Goal: Use online tool/utility: Utilize a website feature to perform a specific function

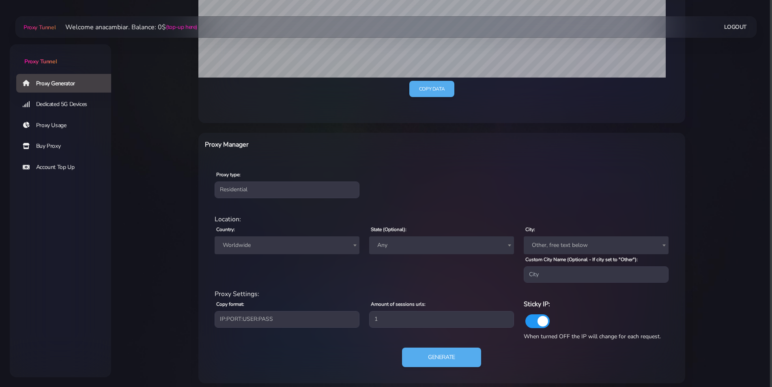
scroll to position [218, 0]
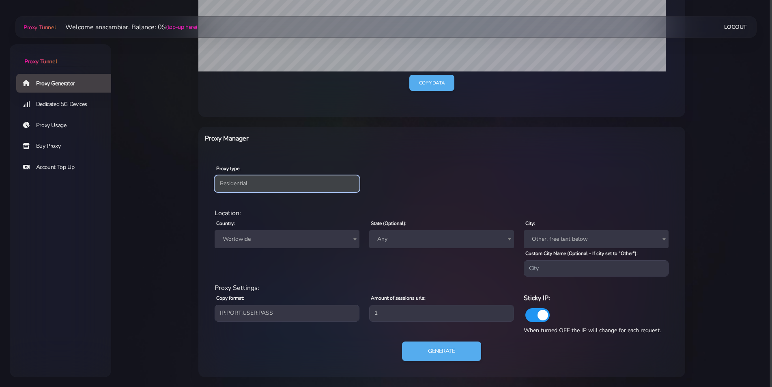
click at [237, 183] on select "Residential Static Mobile" at bounding box center [287, 183] width 145 height 16
click at [220, 161] on div "Proxy type: Residential Static Mobile" at bounding box center [442, 177] width 484 height 48
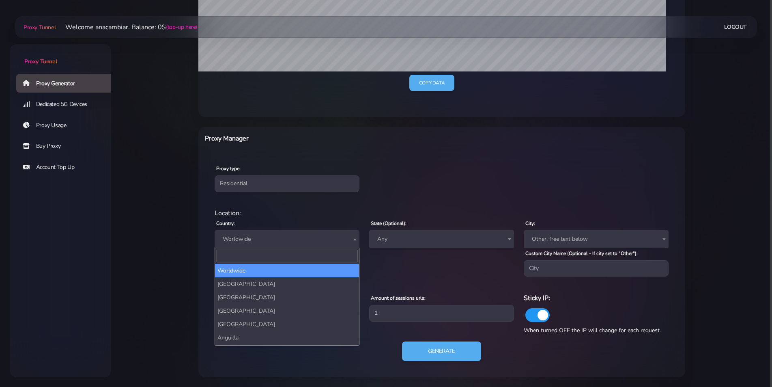
click at [242, 236] on span "Worldwide" at bounding box center [287, 238] width 135 height 11
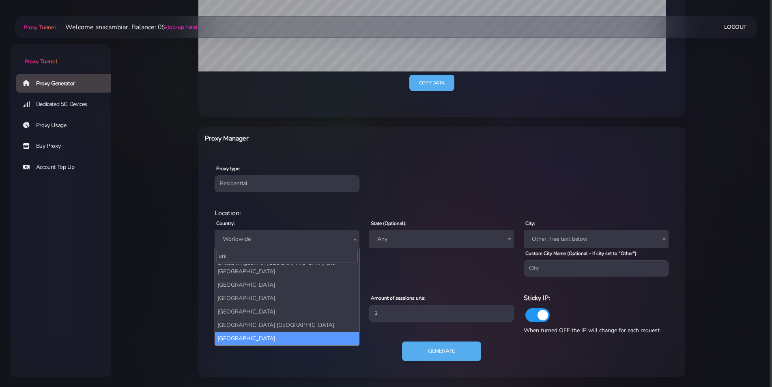
type input "uni"
select select "US"
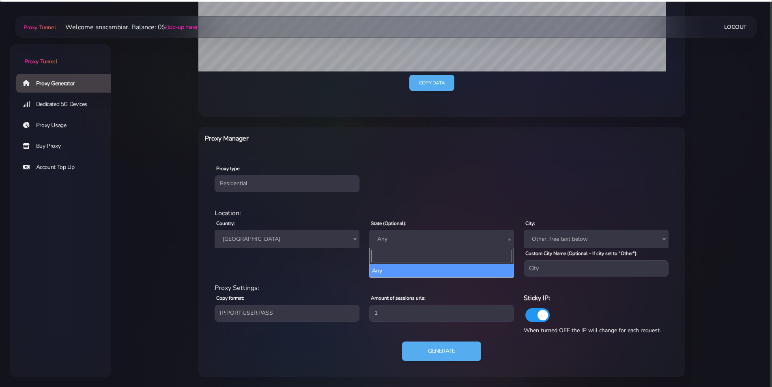
click at [407, 240] on span "Any" at bounding box center [441, 238] width 135 height 11
click at [545, 237] on span "Other, free text below" at bounding box center [596, 238] width 135 height 11
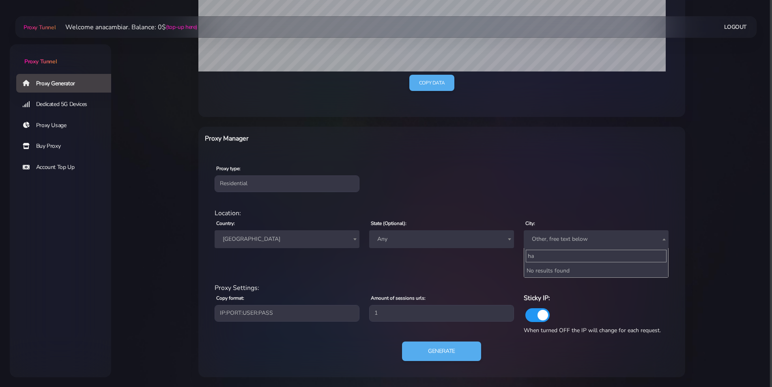
type input "h"
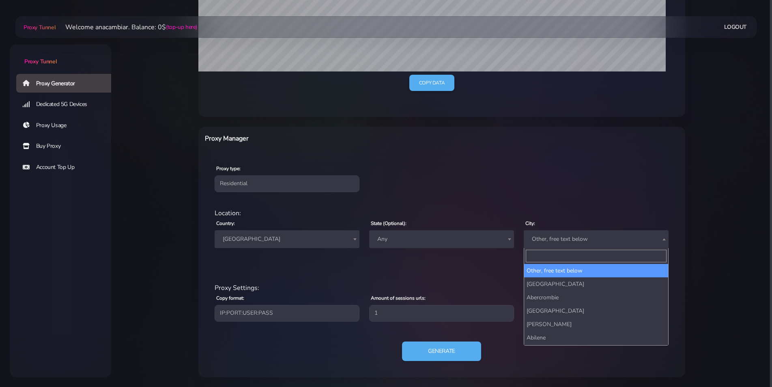
click at [544, 239] on span "Other, free text below" at bounding box center [596, 238] width 135 height 11
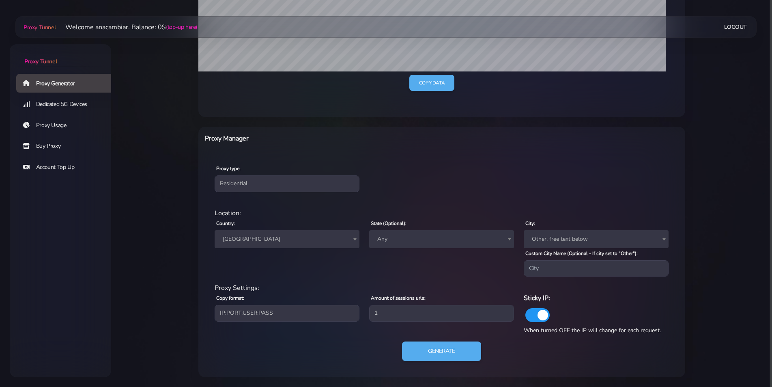
click at [549, 237] on span "Other, free text below" at bounding box center [596, 238] width 135 height 11
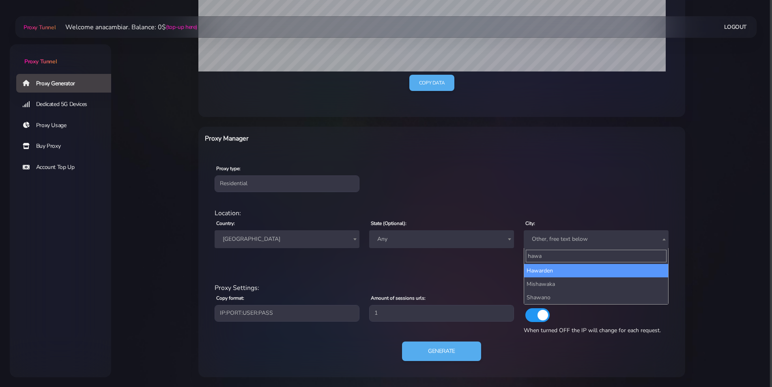
type input "hawai"
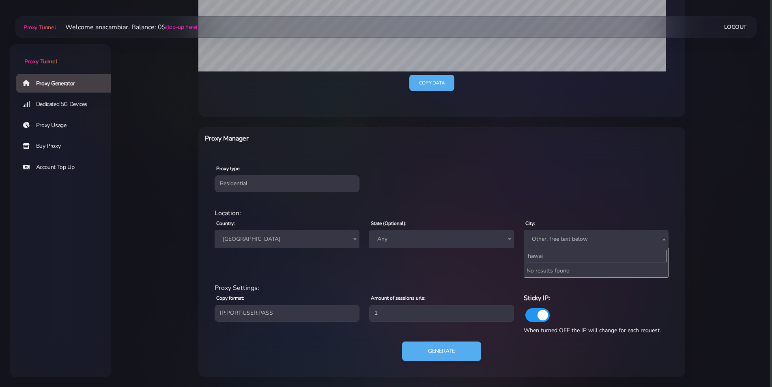
drag, startPoint x: 557, startPoint y: 258, endPoint x: 510, endPoint y: 257, distance: 46.7
click at [510, 257] on body "Proxy Tunnel Proxy Generator Dedicated 5G Devices Proxy Usage Buy Proxy Account…" at bounding box center [386, 93] width 772 height 567
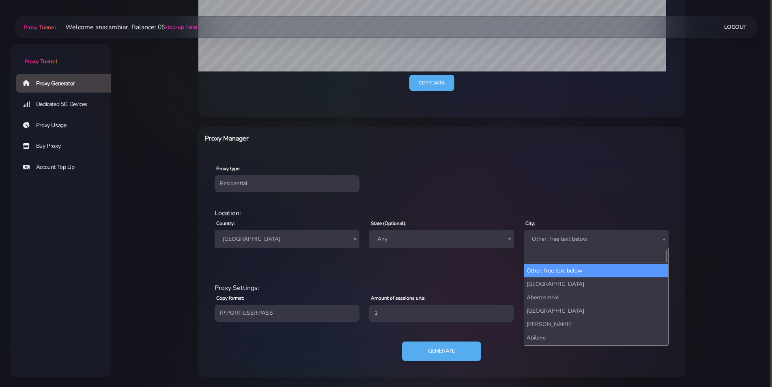
click at [453, 241] on span "Any" at bounding box center [441, 238] width 135 height 11
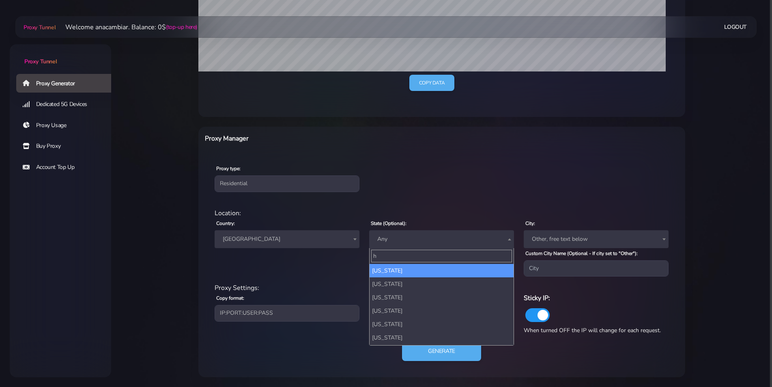
type input "h"
select select "HI"
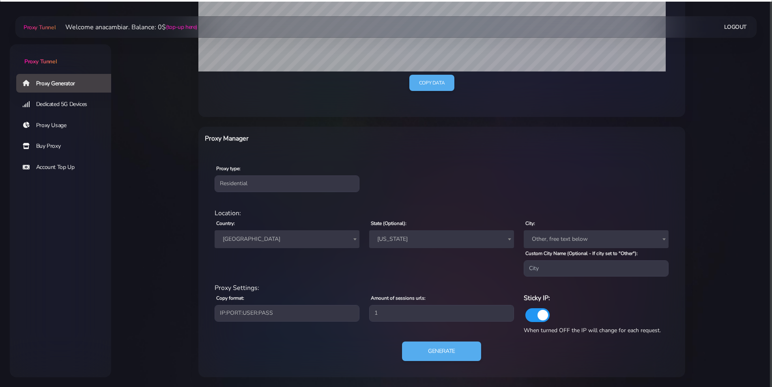
click at [458, 271] on div "State (Optional): Any [US_STATE] [US_STATE] [US_STATE] [US_STATE] [US_STATE] [U…" at bounding box center [441, 247] width 155 height 58
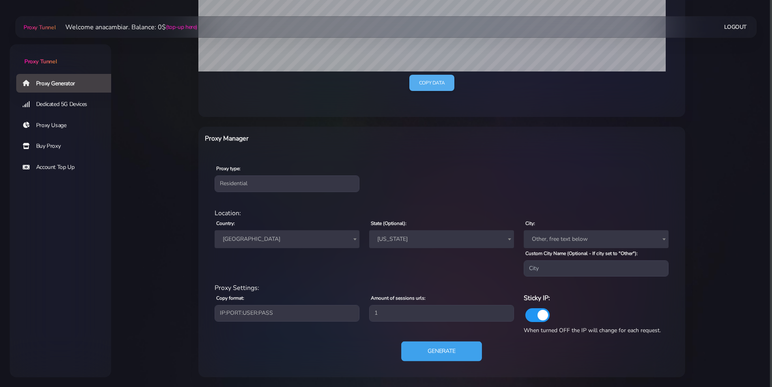
click at [440, 345] on button "Generate" at bounding box center [441, 351] width 81 height 20
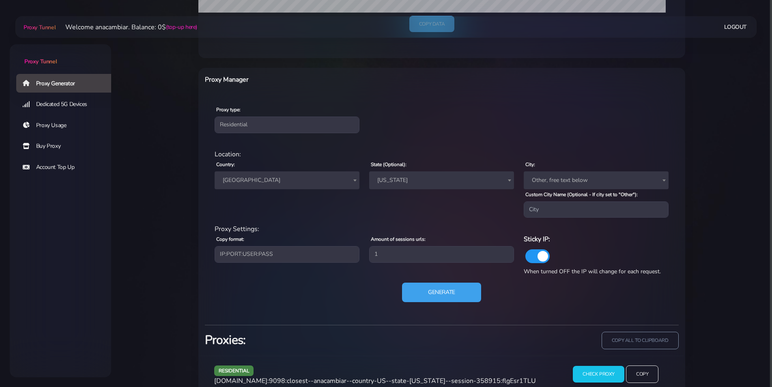
scroll to position [299, 0]
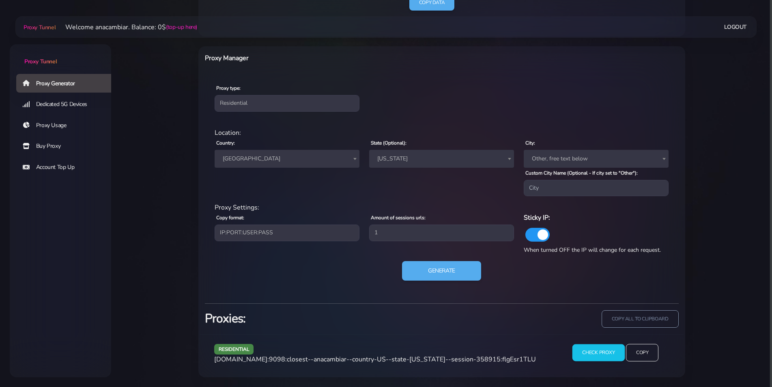
click at [608, 354] on input "Check Proxy" at bounding box center [599, 352] width 52 height 17
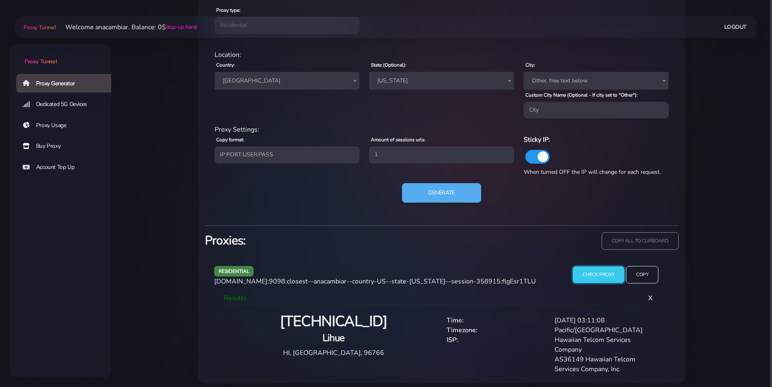
scroll to position [383, 0]
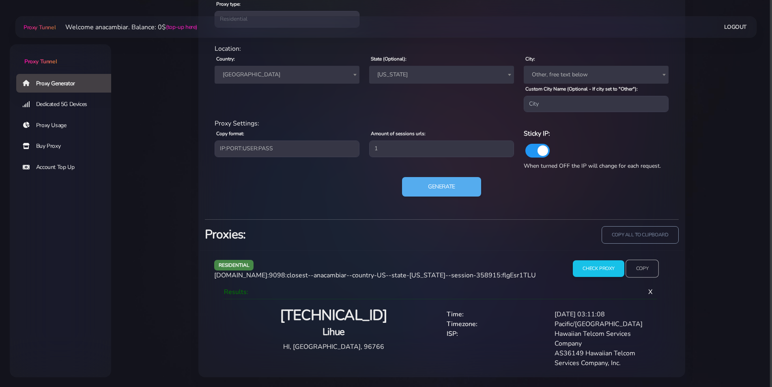
click at [648, 266] on input "Copy" at bounding box center [642, 269] width 33 height 18
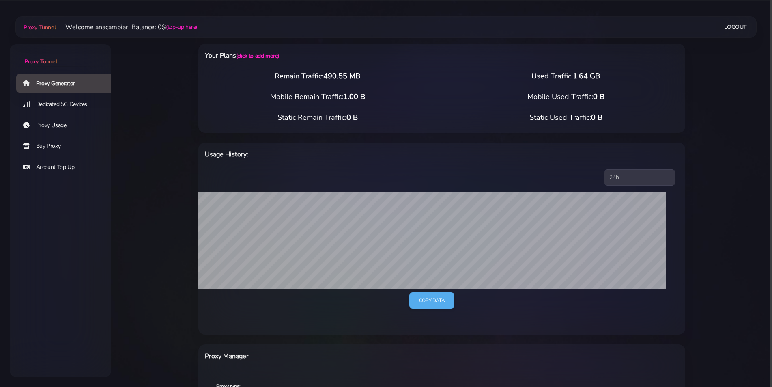
scroll to position [0, 0]
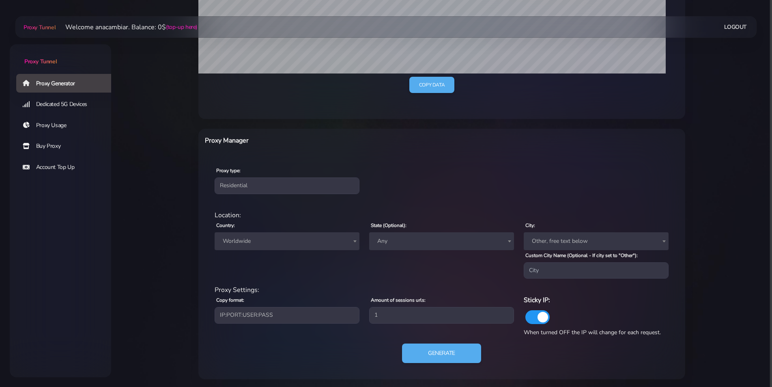
scroll to position [218, 0]
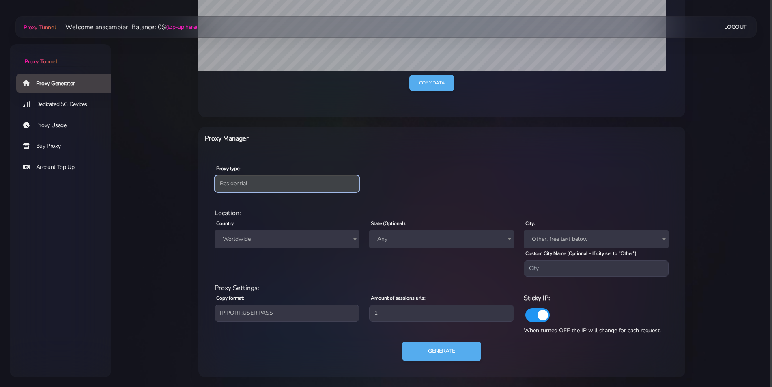
click at [241, 182] on select "Residential Static Mobile" at bounding box center [287, 183] width 145 height 16
click at [215, 175] on select "Residential Static Mobile" at bounding box center [287, 183] width 145 height 16
click at [235, 239] on span "Worldwide" at bounding box center [287, 238] width 135 height 11
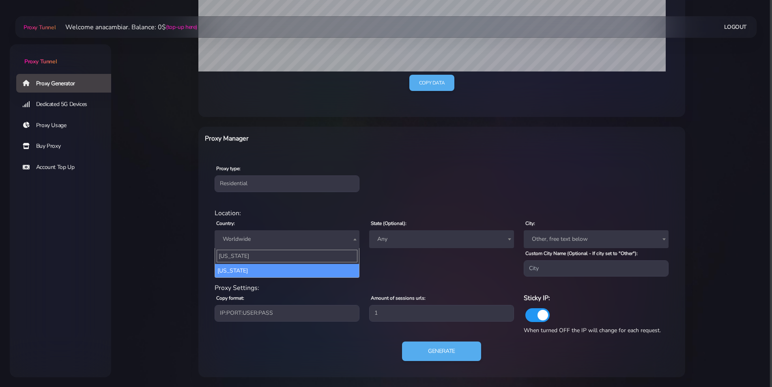
type input "guam"
select select "GU"
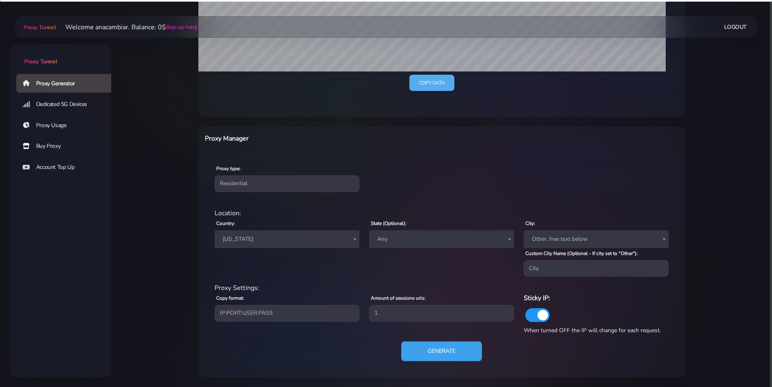
click at [429, 349] on button "Generate" at bounding box center [441, 351] width 81 height 20
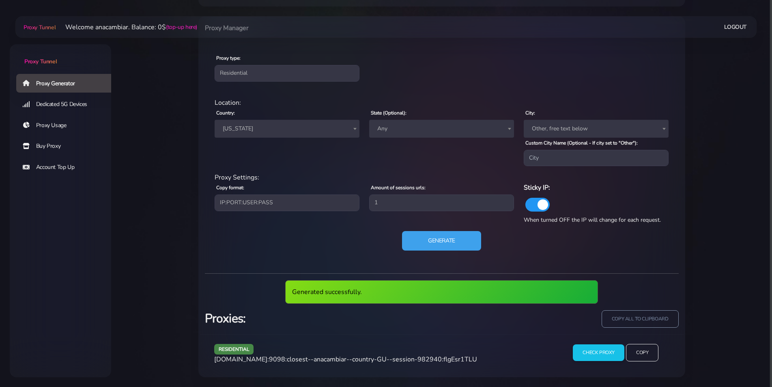
scroll to position [299, 0]
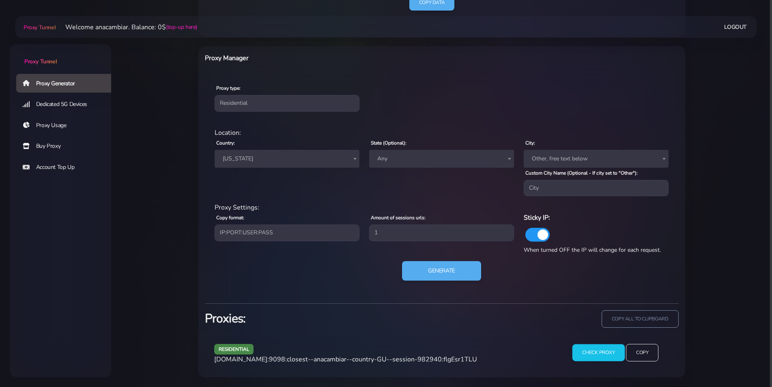
click at [597, 348] on input "Check Proxy" at bounding box center [599, 352] width 52 height 17
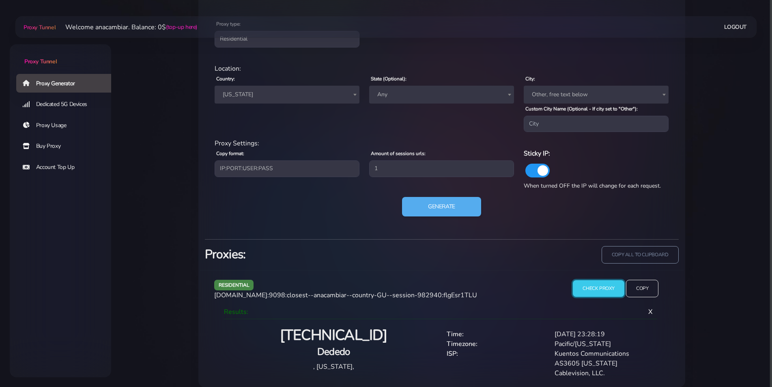
scroll to position [366, 0]
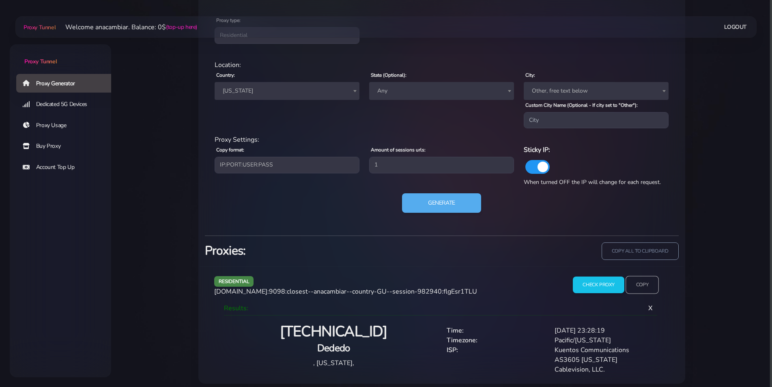
click at [638, 282] on input "Copy" at bounding box center [642, 285] width 33 height 18
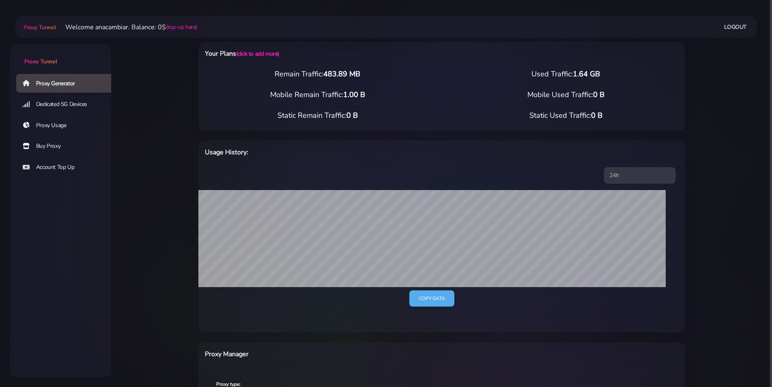
scroll to position [0, 0]
